Goal: Information Seeking & Learning: Find specific fact

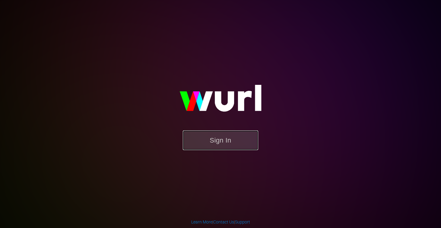
click at [221, 142] on button "Sign In" at bounding box center [220, 140] width 75 height 20
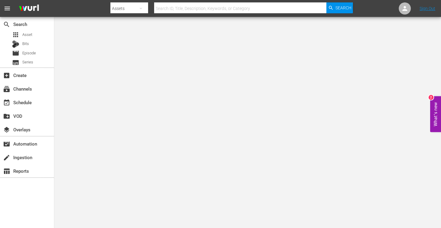
click at [259, 3] on input "text" at bounding box center [240, 8] width 172 height 14
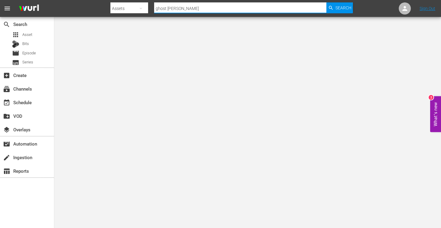
type input "ghost stories"
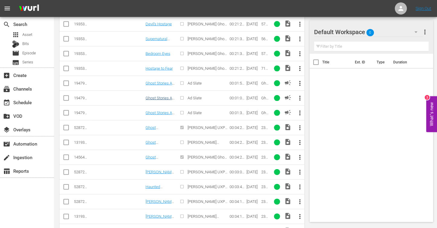
scroll to position [672, 0]
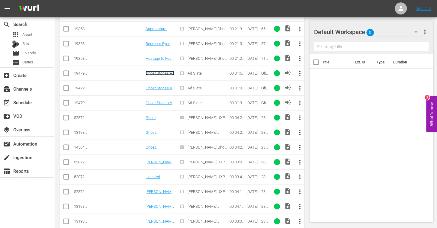
click at [157, 71] on link "Ghost Stories Ad Slate 120" at bounding box center [159, 75] width 29 height 9
click at [158, 86] on link "Ghost Stories Ad Slate 60" at bounding box center [159, 90] width 29 height 9
click at [161, 100] on link "Ghost Stories Ad Slate 90" at bounding box center [159, 104] width 29 height 9
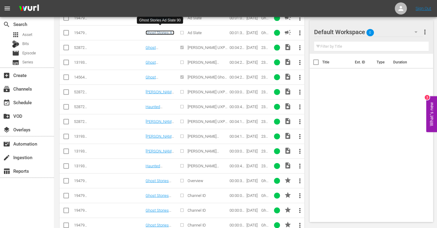
scroll to position [781, 0]
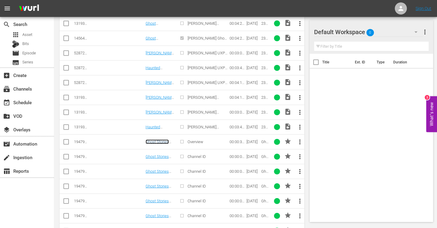
click at [158, 139] on link "Ghost Stories Overview Promo 30" at bounding box center [159, 146] width 28 height 14
click at [161, 154] on link "Ghost Stories Channel ID 1" at bounding box center [156, 158] width 23 height 9
click at [163, 164] on td "Ghost Stories Channel ID 2" at bounding box center [160, 171] width 31 height 15
click at [164, 169] on link "Ghost Stories Channel ID 2" at bounding box center [156, 173] width 23 height 9
click at [164, 184] on link "Ghost Stories Channel ID 3" at bounding box center [156, 188] width 23 height 9
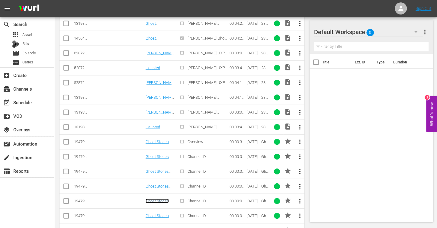
click at [164, 199] on link "Ghost Stories Channel ID 4" at bounding box center [156, 203] width 23 height 9
click at [162, 213] on link "Ghost Stories Channel ID 5" at bounding box center [156, 217] width 23 height 9
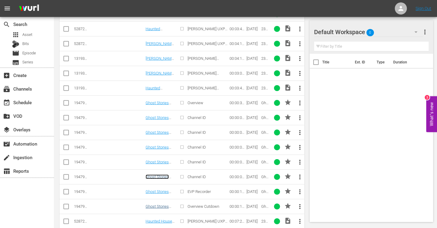
scroll to position [840, 0]
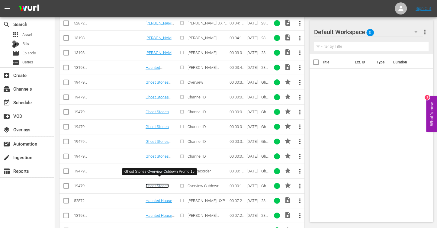
click at [159, 183] on link "Ghost Stories Overview Cutdown Promo 15" at bounding box center [158, 192] width 27 height 18
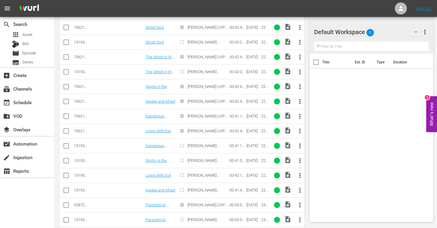
scroll to position [1155, 0]
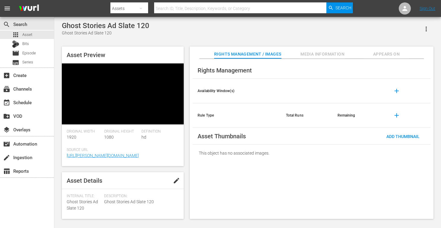
click at [79, 199] on span "Ghost Stories Ad Slate 120" at bounding box center [82, 204] width 31 height 11
click at [79, 194] on div "Internal Title: Ghost Stories Ad Slate 120" at bounding box center [84, 203] width 34 height 18
copy span "Ghost Stories Ad Slate 120"
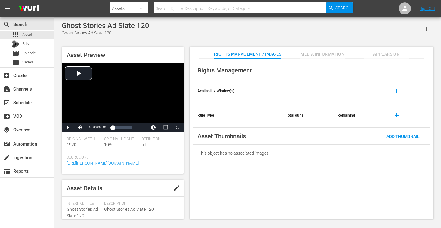
click at [18, 197] on div "search Search apps Asset Bits movie Episode subtitles Series add_box Create sub…" at bounding box center [27, 131] width 54 height 228
click at [79, 198] on span "194799463" at bounding box center [78, 197] width 22 height 5
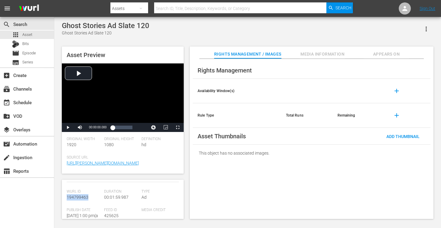
click at [79, 198] on span "194799463" at bounding box center [78, 197] width 22 height 5
copy span "194799463"
click at [14, 199] on div "search Search apps Asset Bits movie Episode subtitles Series add_box Create sub…" at bounding box center [27, 131] width 54 height 228
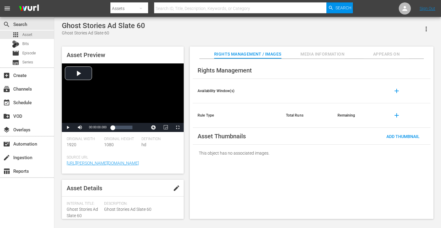
click at [76, 208] on span "Ghost Stories Ad Slate 60" at bounding box center [82, 212] width 31 height 11
copy span "Ghost Stories Ad Slate 60"
click at [32, 199] on div "search Search apps Asset Bits movie Episode subtitles Series add_box Create sub…" at bounding box center [27, 131] width 54 height 228
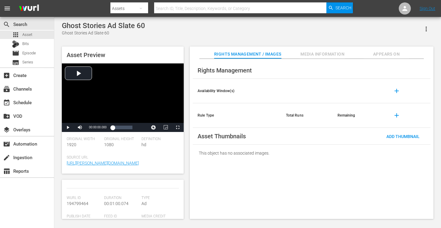
scroll to position [63, 0]
click at [83, 200] on div "Wurl Id 194799464" at bounding box center [85, 204] width 37 height 18
copy span "194799464"
click at [21, 189] on div "search Search apps Asset Bits movie Episode subtitles Series add_box Create sub…" at bounding box center [27, 131] width 54 height 228
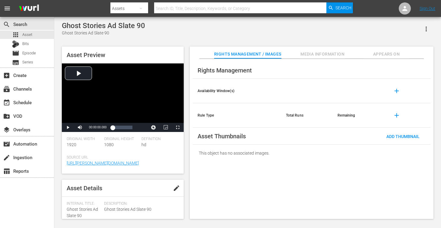
click at [75, 212] on div "Internal Title: Ghost Stories Ad Slate 90" at bounding box center [84, 210] width 34 height 18
copy span "Ghost Stories Ad Slate 90"
click at [17, 208] on div "search Search apps Asset Bits movie Episode subtitles Series add_box Create sub…" at bounding box center [27, 131] width 54 height 228
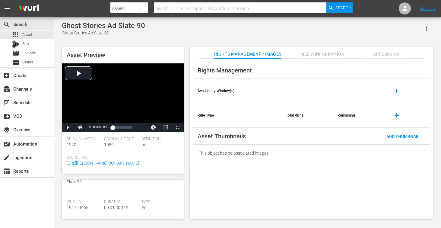
scroll to position [72, 0]
click at [81, 196] on span "194799465" at bounding box center [78, 193] width 22 height 5
copy span "194799465"
click at [23, 211] on div "search Search apps Asset Bits movie Episode subtitles Series add_box Create sub…" at bounding box center [27, 131] width 54 height 228
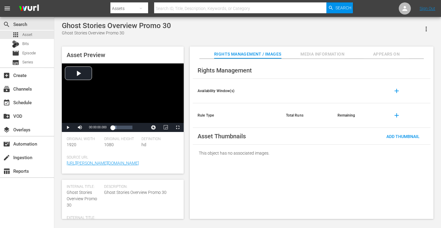
scroll to position [18, 0]
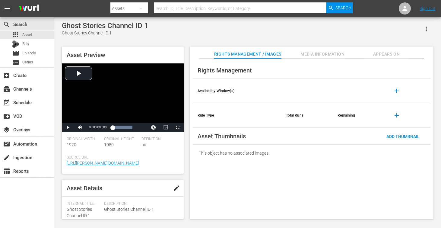
click at [76, 209] on span "Ghost Stories Channel ID 1" at bounding box center [79, 212] width 25 height 11
copy span "Ghost Stories Channel ID 1"
click at [16, 206] on div "search Search apps Asset Bits movie Episode subtitles Series add_box Create sub…" at bounding box center [27, 131] width 54 height 228
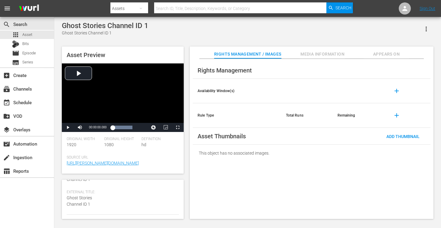
scroll to position [77, 0]
click at [81, 191] on span "194799466" at bounding box center [78, 188] width 22 height 5
copy span "194799466"
click at [24, 192] on div "search Search apps Asset Bits movie Episode subtitles Series add_box Create sub…" at bounding box center [27, 131] width 54 height 228
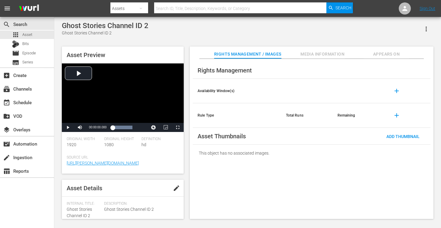
click at [82, 214] on span "Ghost Stories Channel ID 2" at bounding box center [79, 212] width 25 height 11
copy span "Ghost Stories Channel ID 2"
click at [14, 198] on div "search Search apps Asset Bits movie Episode subtitles Series add_box Create sub…" at bounding box center [27, 131] width 54 height 228
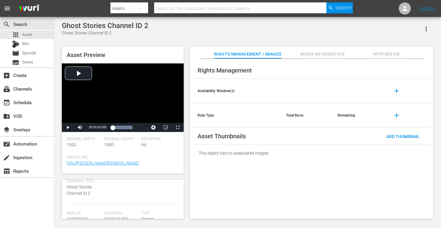
scroll to position [77, 0]
click at [78, 190] on span "194799467" at bounding box center [78, 188] width 22 height 5
copy span "194799467"
click at [15, 199] on div "search Search apps Asset Bits movie Episode subtitles Series add_box Create sub…" at bounding box center [27, 131] width 54 height 228
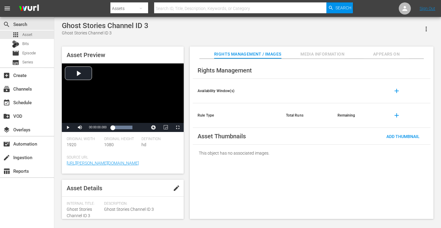
click at [88, 208] on span "Ghost Stories Channel ID 3" at bounding box center [79, 212] width 25 height 11
copy span "Ghost Stories Channel ID 3"
click at [8, 199] on div "search Search apps Asset Bits movie Episode subtitles Series add_box Create sub…" at bounding box center [27, 131] width 54 height 228
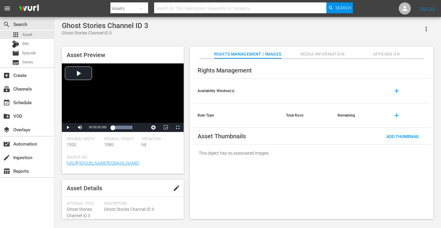
scroll to position [53, 0]
click at [82, 213] on span "194799468" at bounding box center [78, 213] width 22 height 5
copy span "194799468"
click at [28, 202] on div "search Search apps Asset Bits movie Episode subtitles Series add_box Create sub…" at bounding box center [27, 131] width 54 height 228
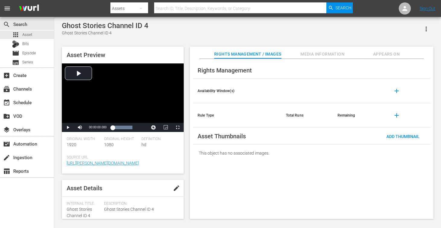
click at [83, 210] on span "Ghost Stories Channel ID 4" at bounding box center [79, 212] width 25 height 11
copy span "Ghost Stories Channel ID 4"
click at [14, 207] on div "search Search apps Asset Bits movie Episode subtitles Series add_box Create sub…" at bounding box center [27, 131] width 54 height 228
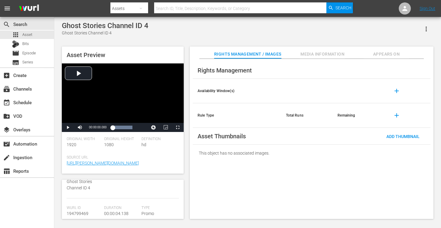
scroll to position [53, 0]
click at [84, 211] on span "194799469" at bounding box center [78, 212] width 22 height 5
copy span "194799469"
click at [11, 211] on div "search Search apps Asset Bits movie Episode subtitles Series add_box Create sub…" at bounding box center [27, 131] width 54 height 228
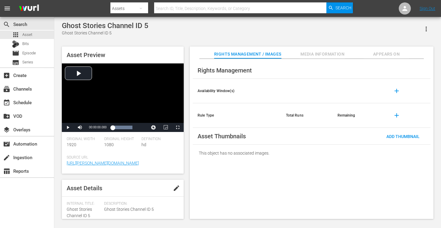
scroll to position [32, 0]
click at [81, 186] on span "Ghost Stories Channel ID 5" at bounding box center [79, 180] width 25 height 11
copy span "Ghost Stories Channel ID 5"
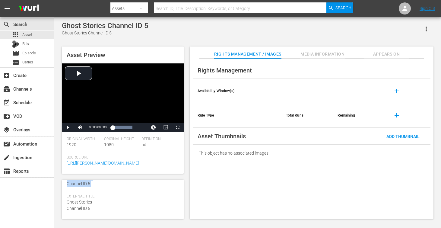
click at [9, 192] on div "search Search apps Asset Bits movie Episode subtitles Series add_box Create sub…" at bounding box center [27, 131] width 54 height 228
click at [85, 190] on span "194799470" at bounding box center [78, 187] width 22 height 5
copy span "194799470"
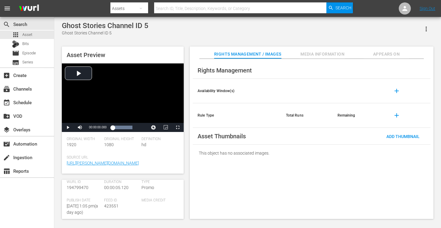
click at [18, 197] on div "search Search apps Asset Bits movie Episode subtitles Series add_box Create sub…" at bounding box center [27, 131] width 54 height 228
